Goal: Transaction & Acquisition: Purchase product/service

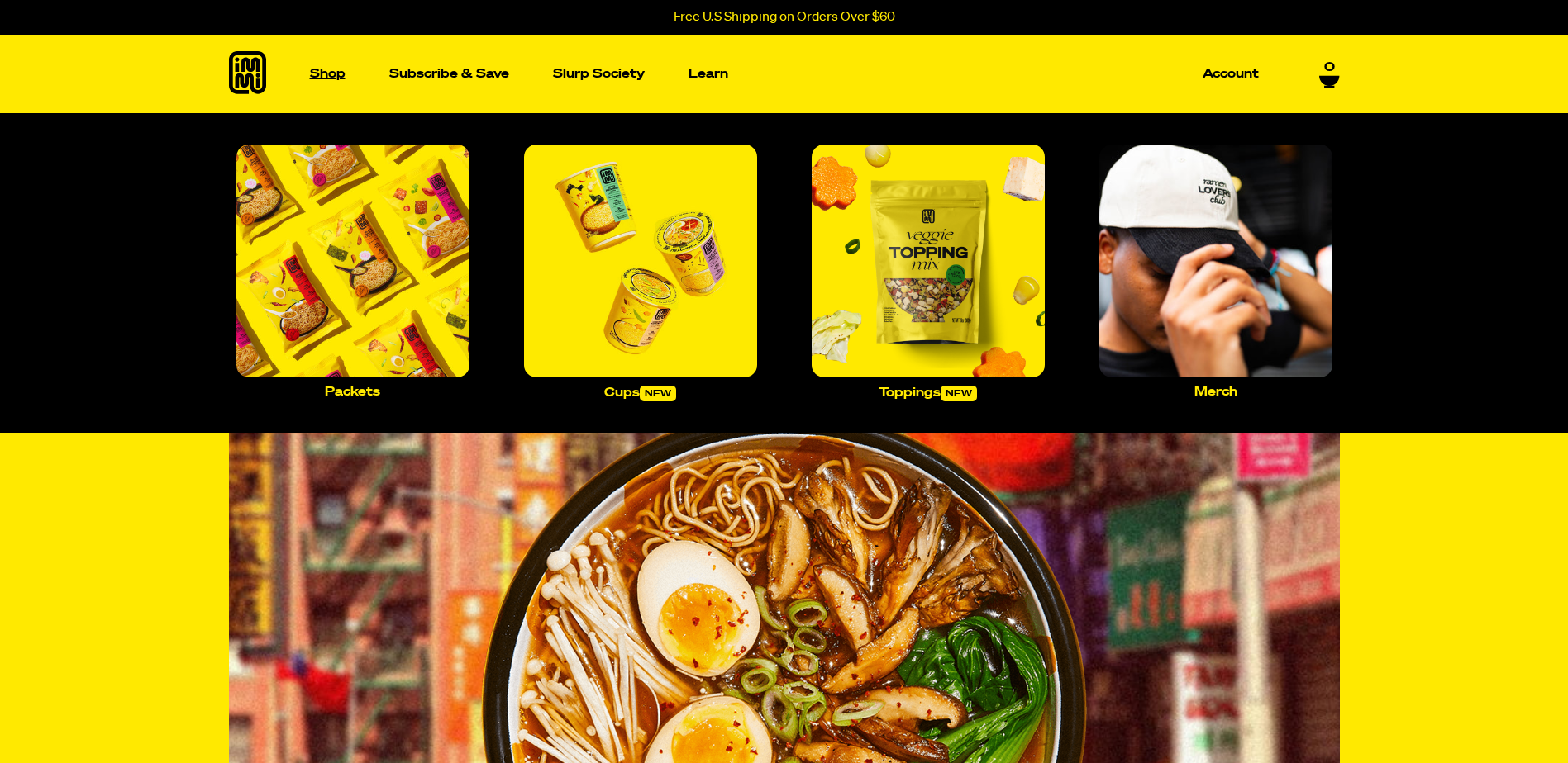
click at [341, 71] on p "Shop" at bounding box center [327, 74] width 36 height 13
click at [361, 387] on p "Packets" at bounding box center [352, 392] width 55 height 13
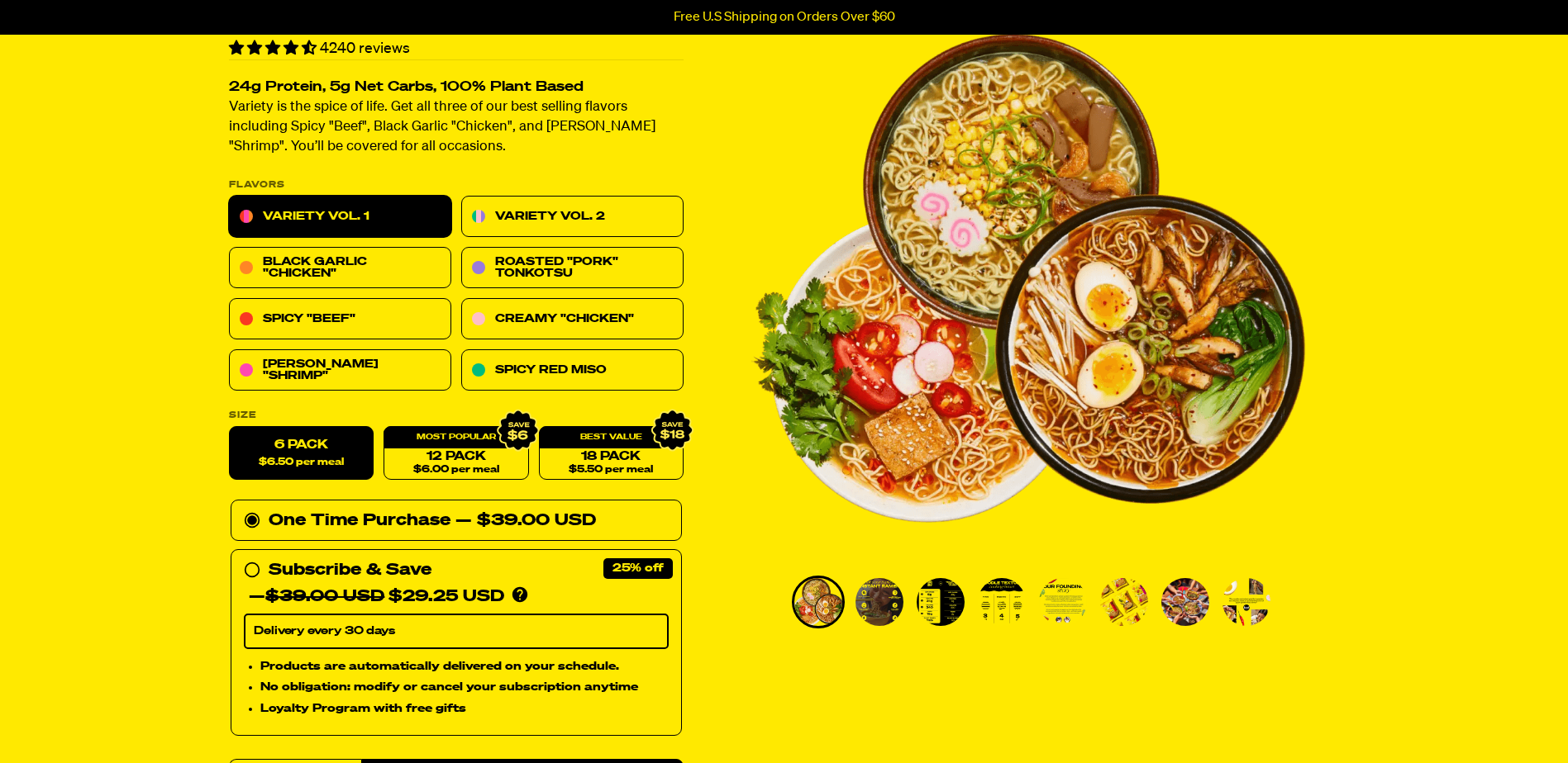
scroll to position [82, 0]
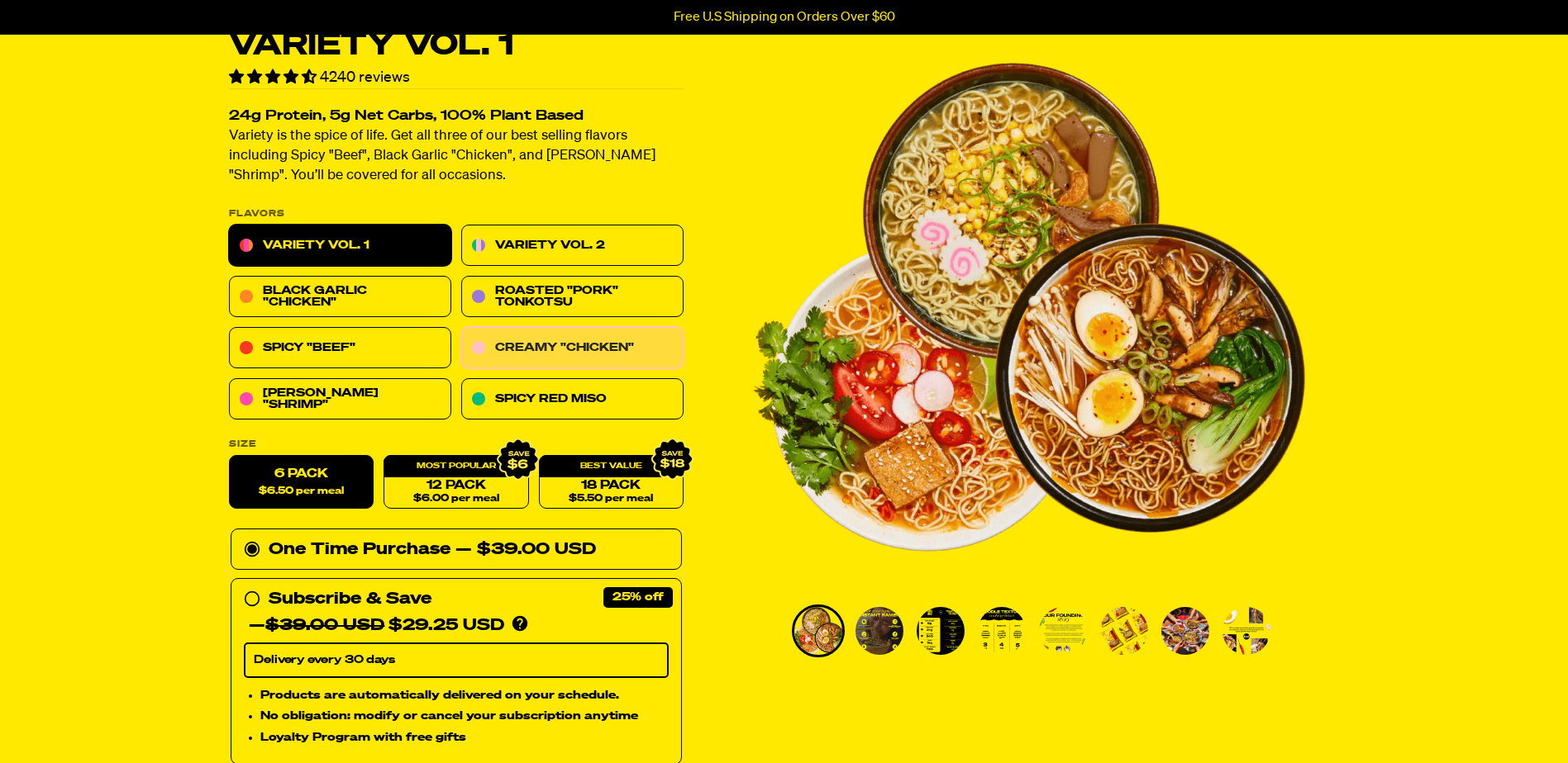
click at [555, 348] on link "Creamy "Chicken"" at bounding box center [572, 348] width 223 height 41
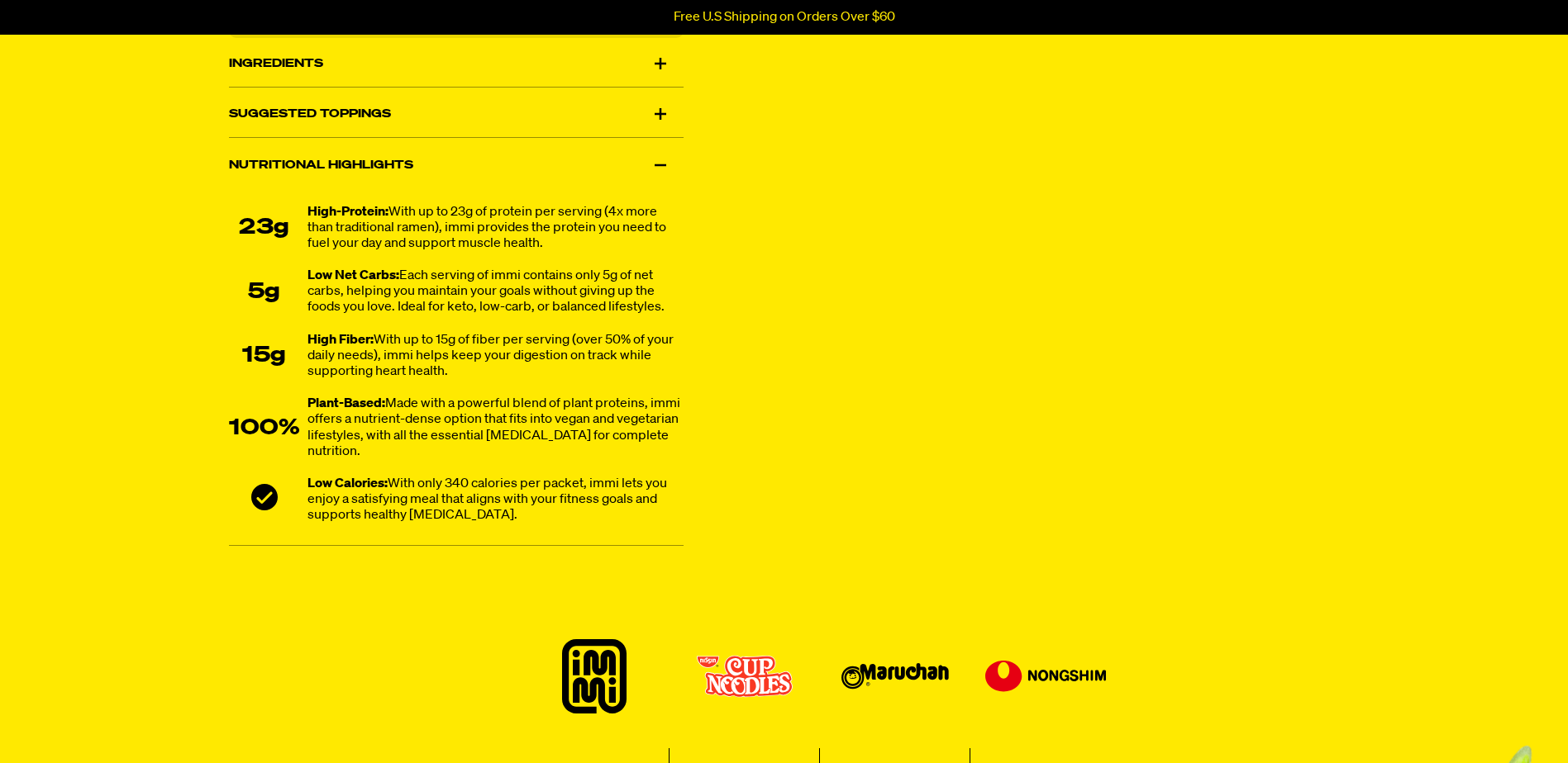
scroll to position [1157, 0]
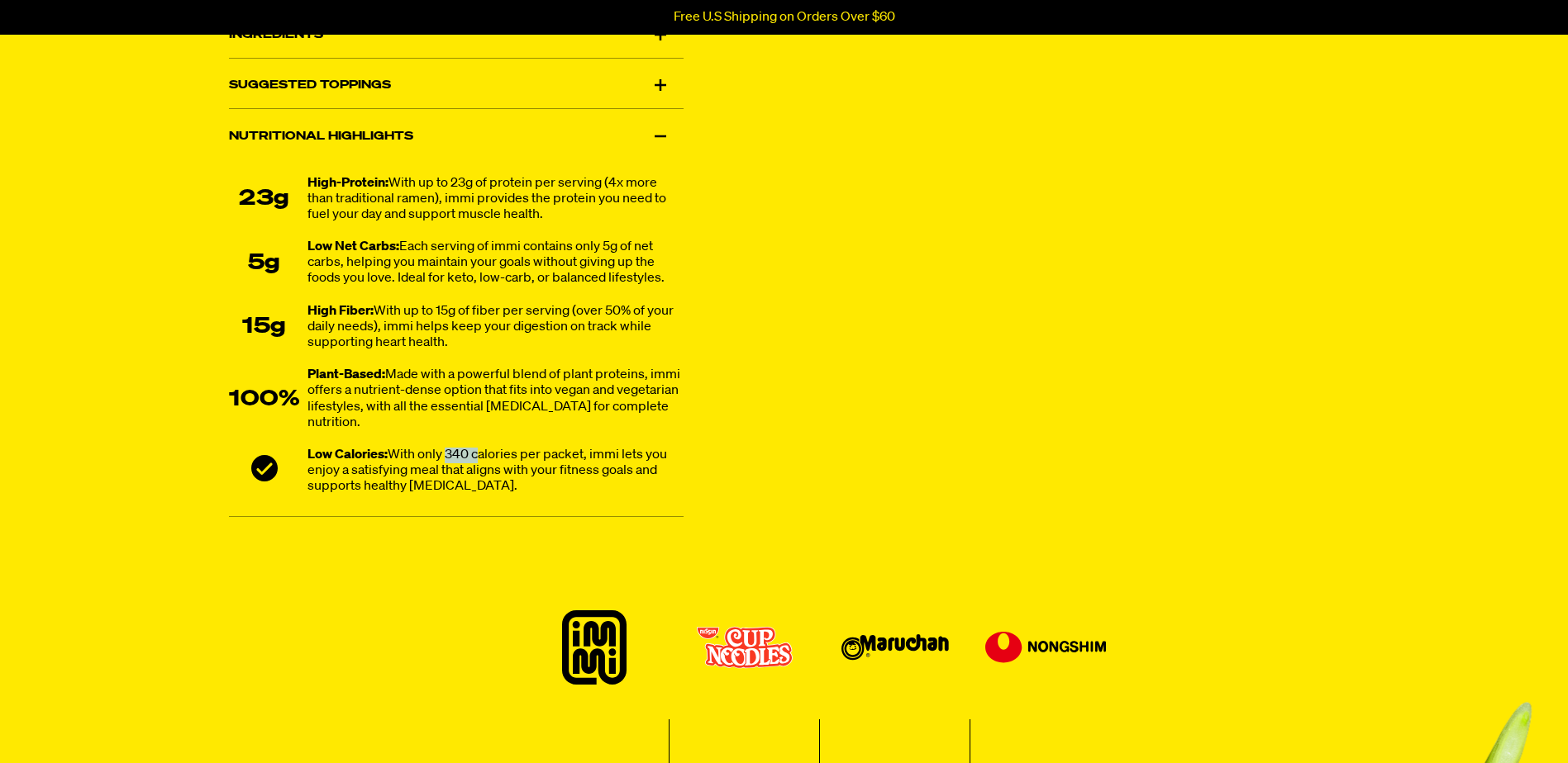
drag, startPoint x: 446, startPoint y: 467, endPoint x: 477, endPoint y: 468, distance: 31.0
click at [477, 468] on div "Low Calories: With only 340 calories per packet, immi lets you enjoy a satisfyi…" at bounding box center [495, 472] width 376 height 48
drag, startPoint x: 477, startPoint y: 468, endPoint x: 750, endPoint y: 467, distance: 273.0
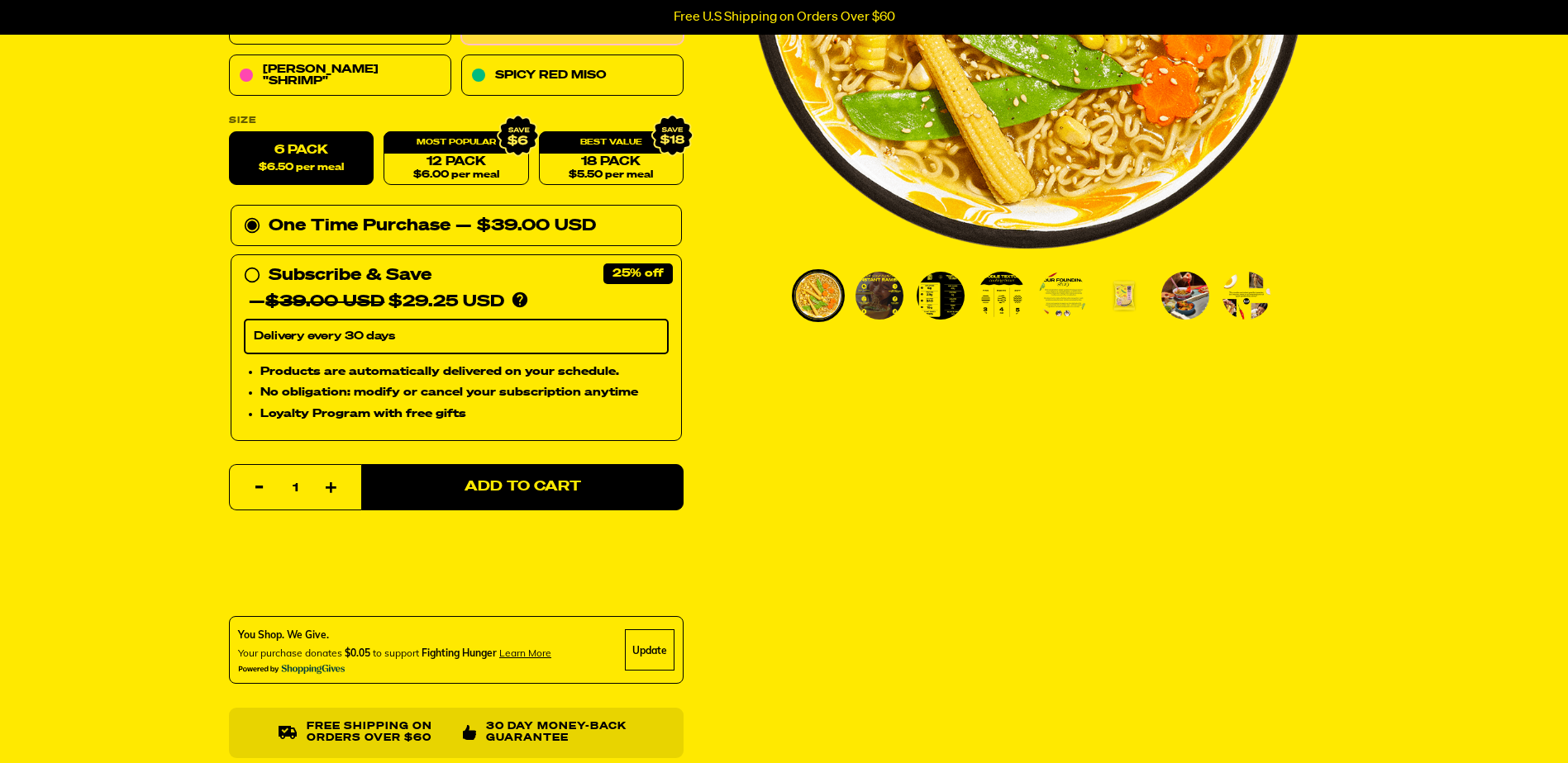
scroll to position [413, 0]
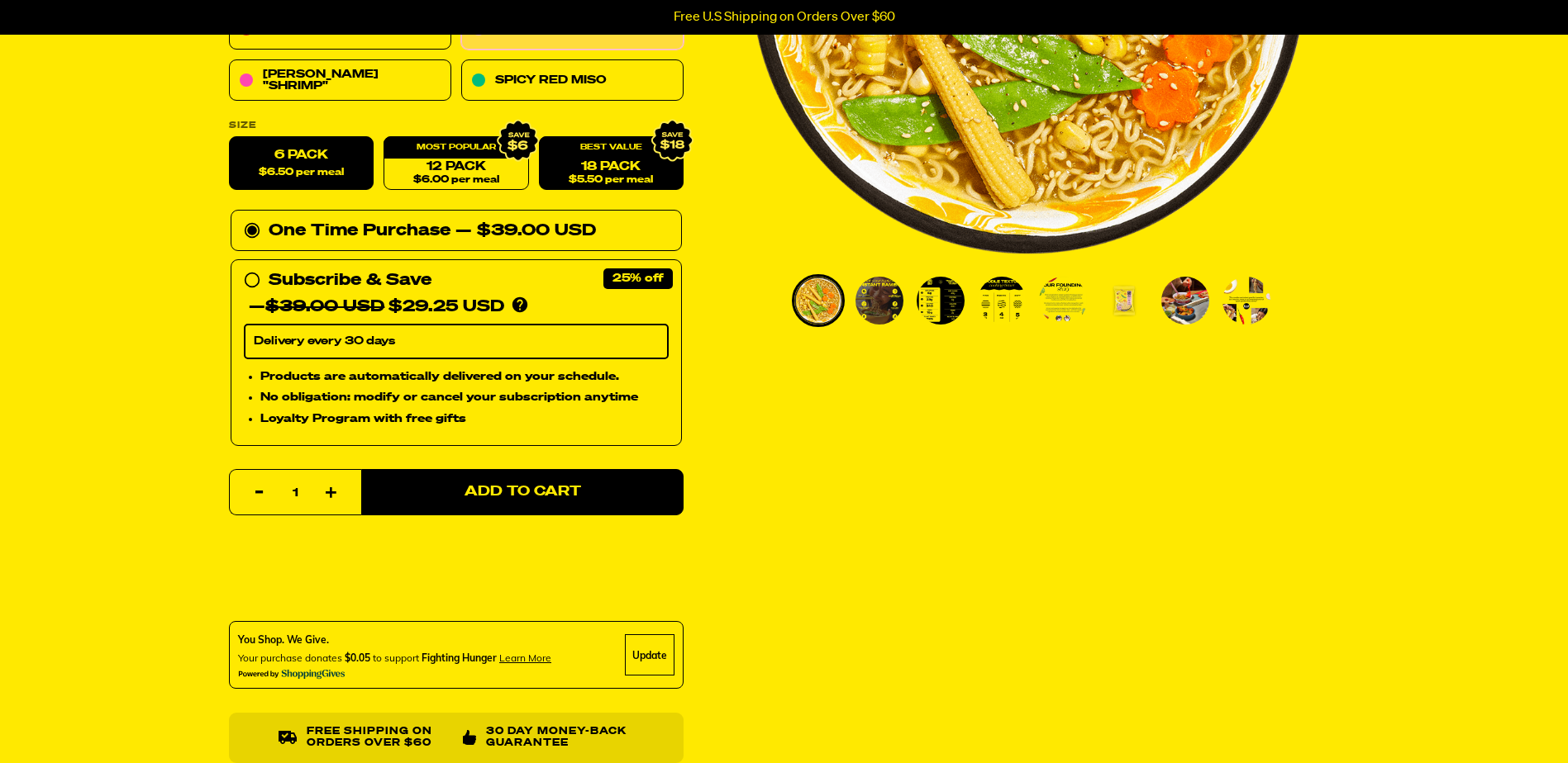
click at [603, 166] on link "18 Pack $5.50 per meal" at bounding box center [610, 164] width 145 height 54
radio input "false"
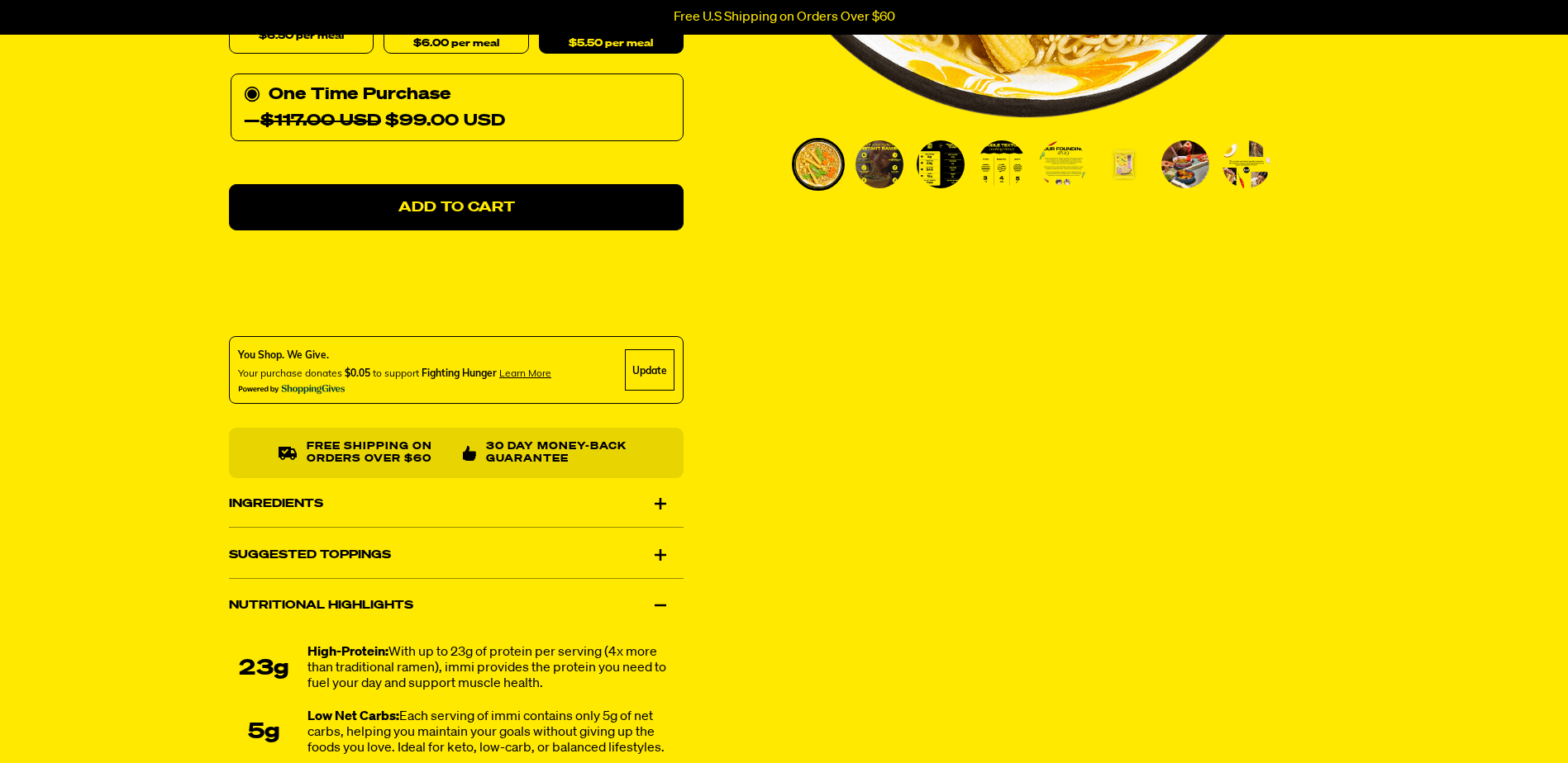
scroll to position [578, 0]
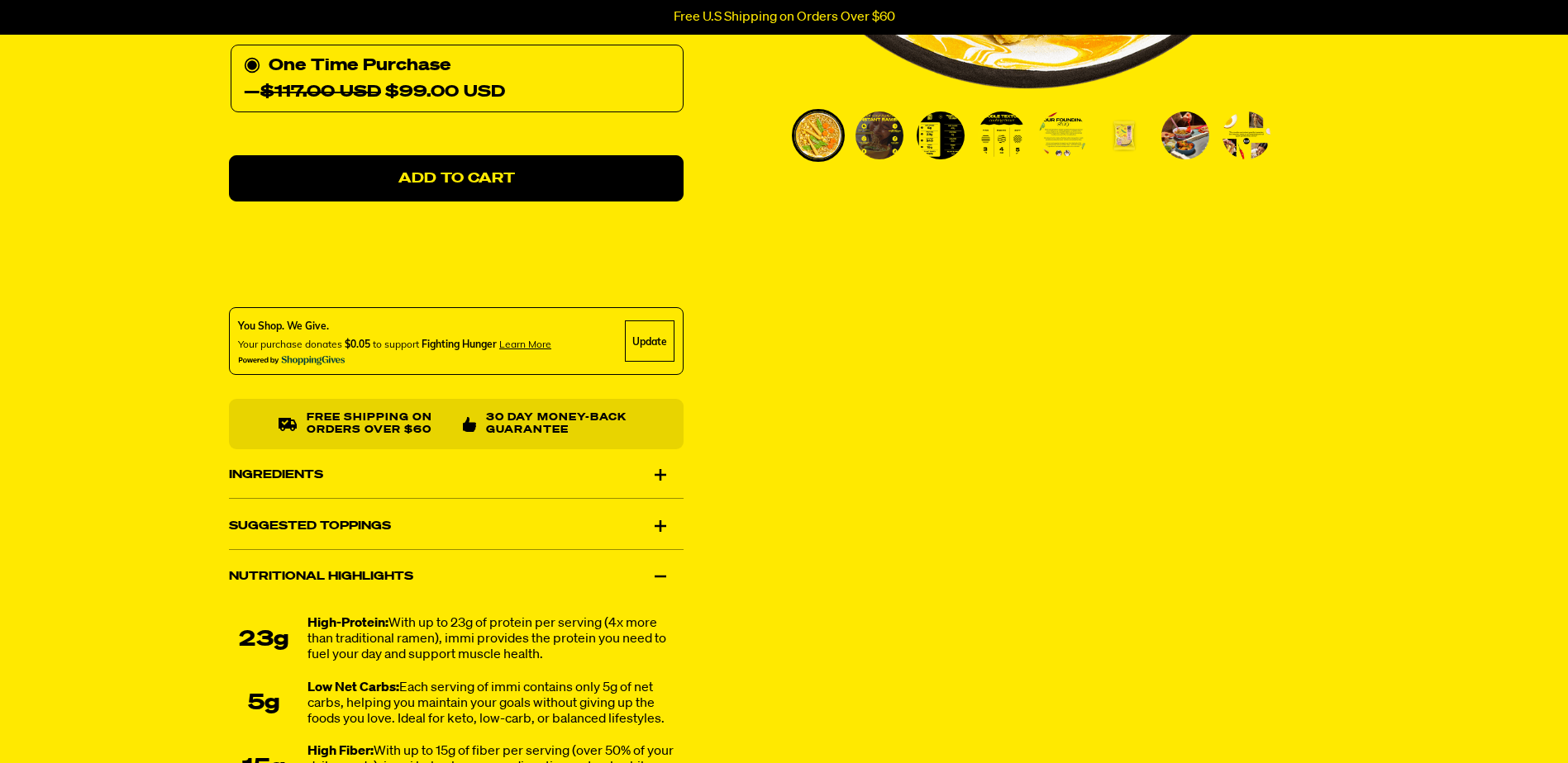
click at [674, 526] on div "Suggested Toppings" at bounding box center [456, 526] width 455 height 47
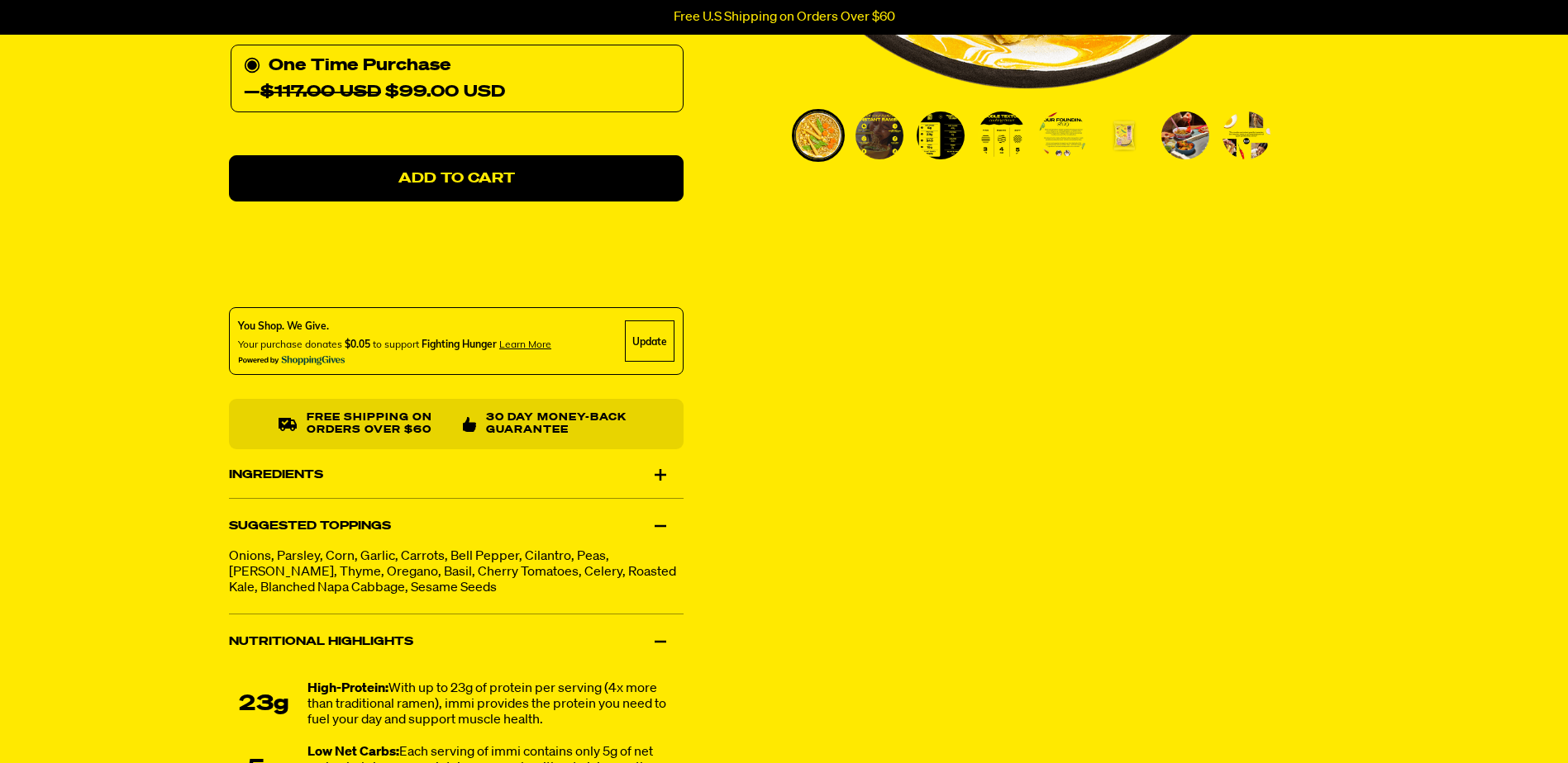
click at [668, 484] on div "Ingredients" at bounding box center [456, 474] width 455 height 47
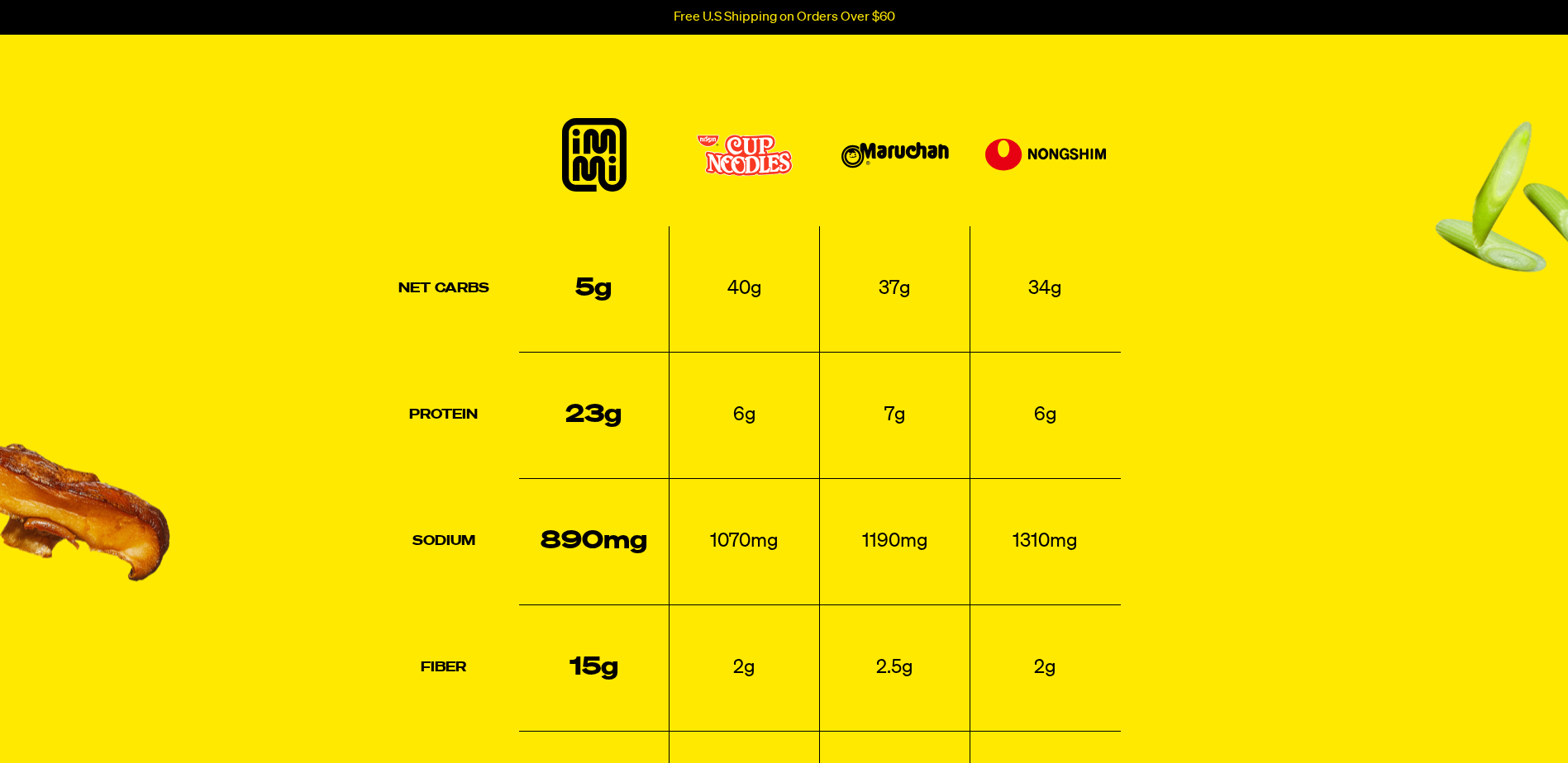
scroll to position [1735, 0]
